Goal: Transaction & Acquisition: Download file/media

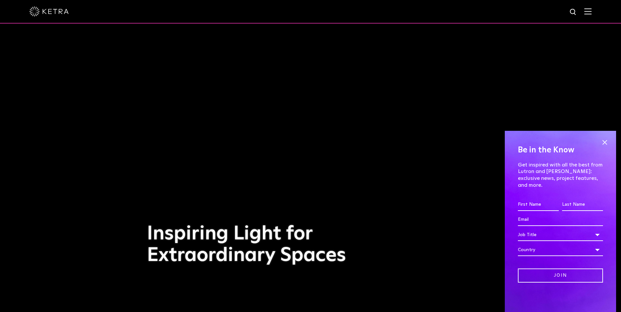
click at [592, 11] on img at bounding box center [587, 11] width 7 height 6
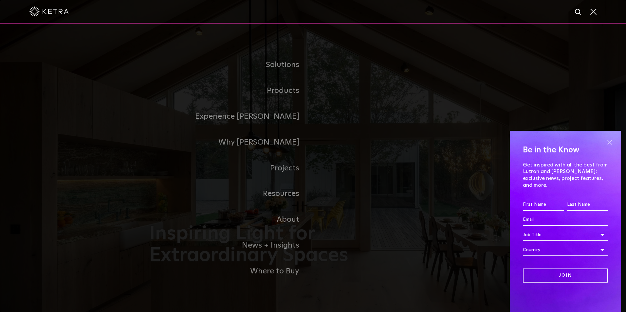
click at [608, 147] on span at bounding box center [610, 143] width 10 height 10
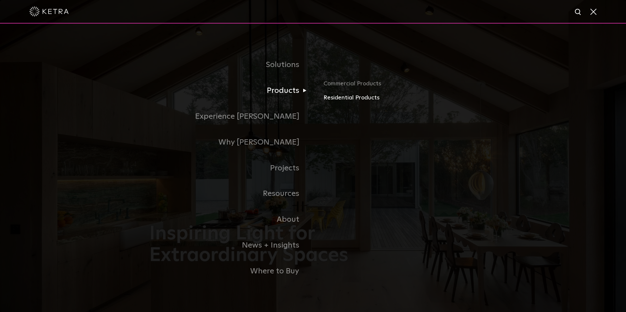
click at [367, 101] on link "Residential Products" at bounding box center [400, 97] width 153 height 9
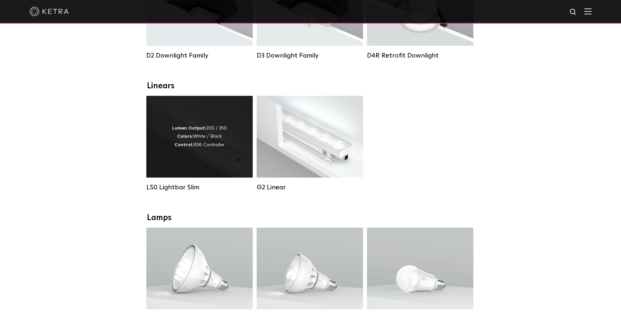
scroll to position [196, 0]
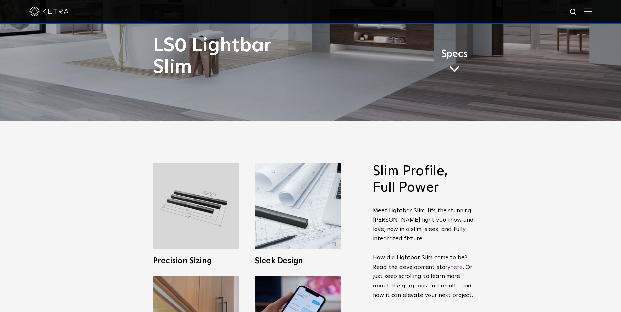
scroll to position [98, 0]
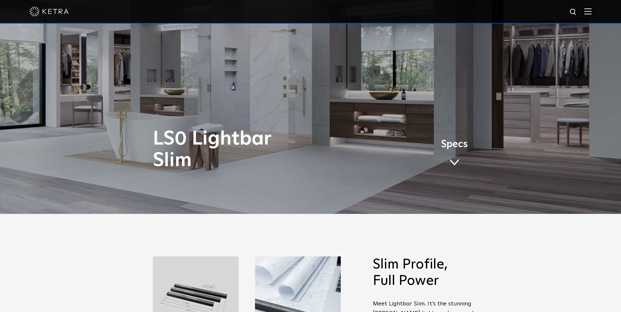
click at [456, 163] on span at bounding box center [455, 162] width 10 height 7
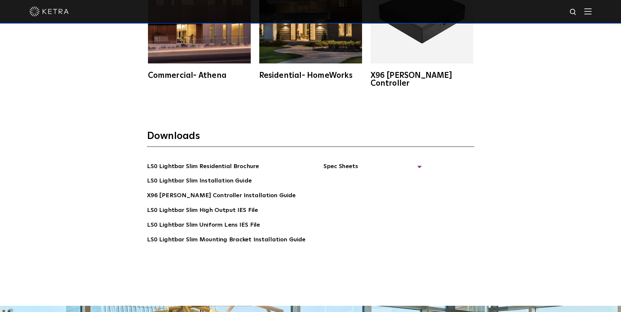
scroll to position [1394, 0]
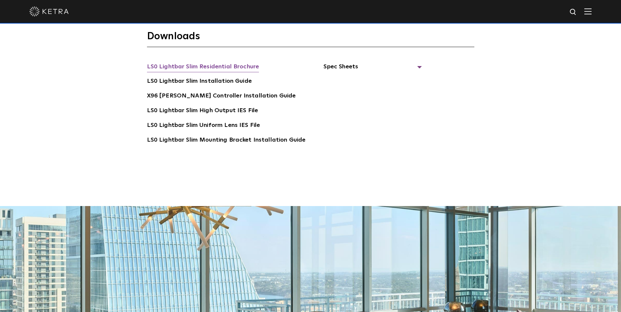
click at [219, 62] on link "LS0 Lightbar Slim Residential Brochure" at bounding box center [203, 67] width 112 height 10
